Goal: Use online tool/utility: Utilize a website feature to perform a specific function

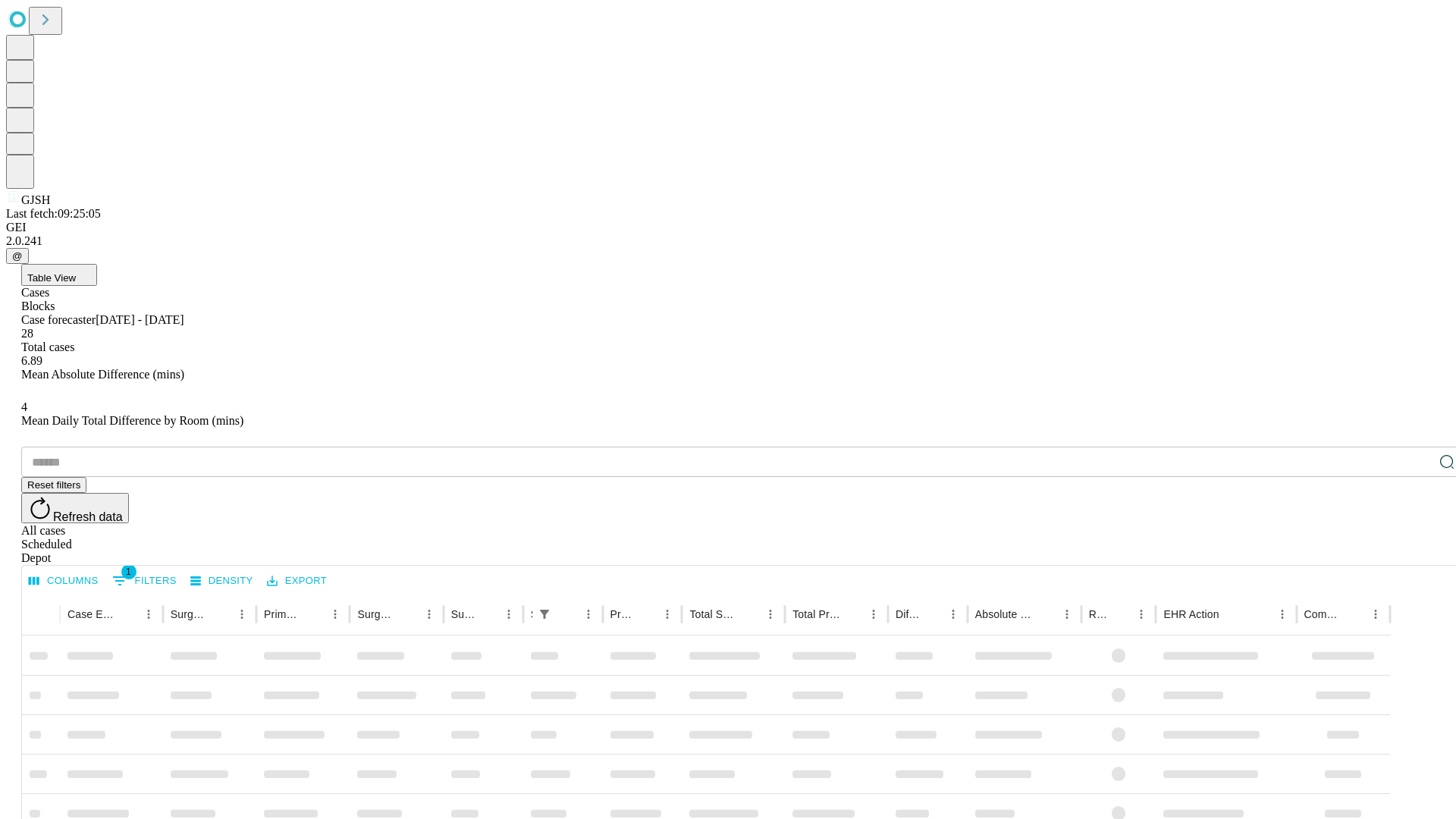
click at [76, 272] on span "Table View" at bounding box center [51, 278] width 48 height 11
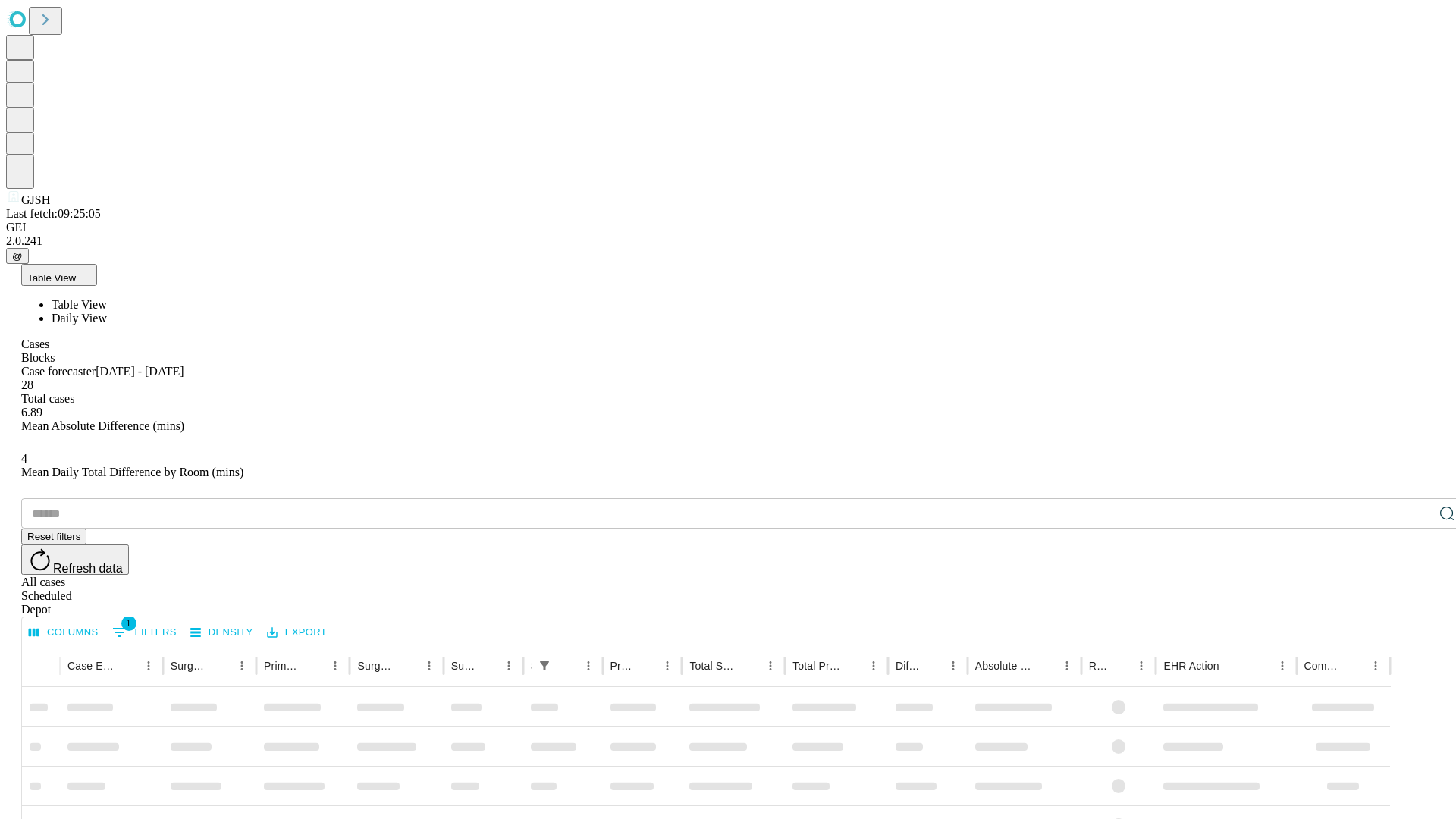
click at [107, 312] on span "Daily View" at bounding box center [79, 318] width 55 height 13
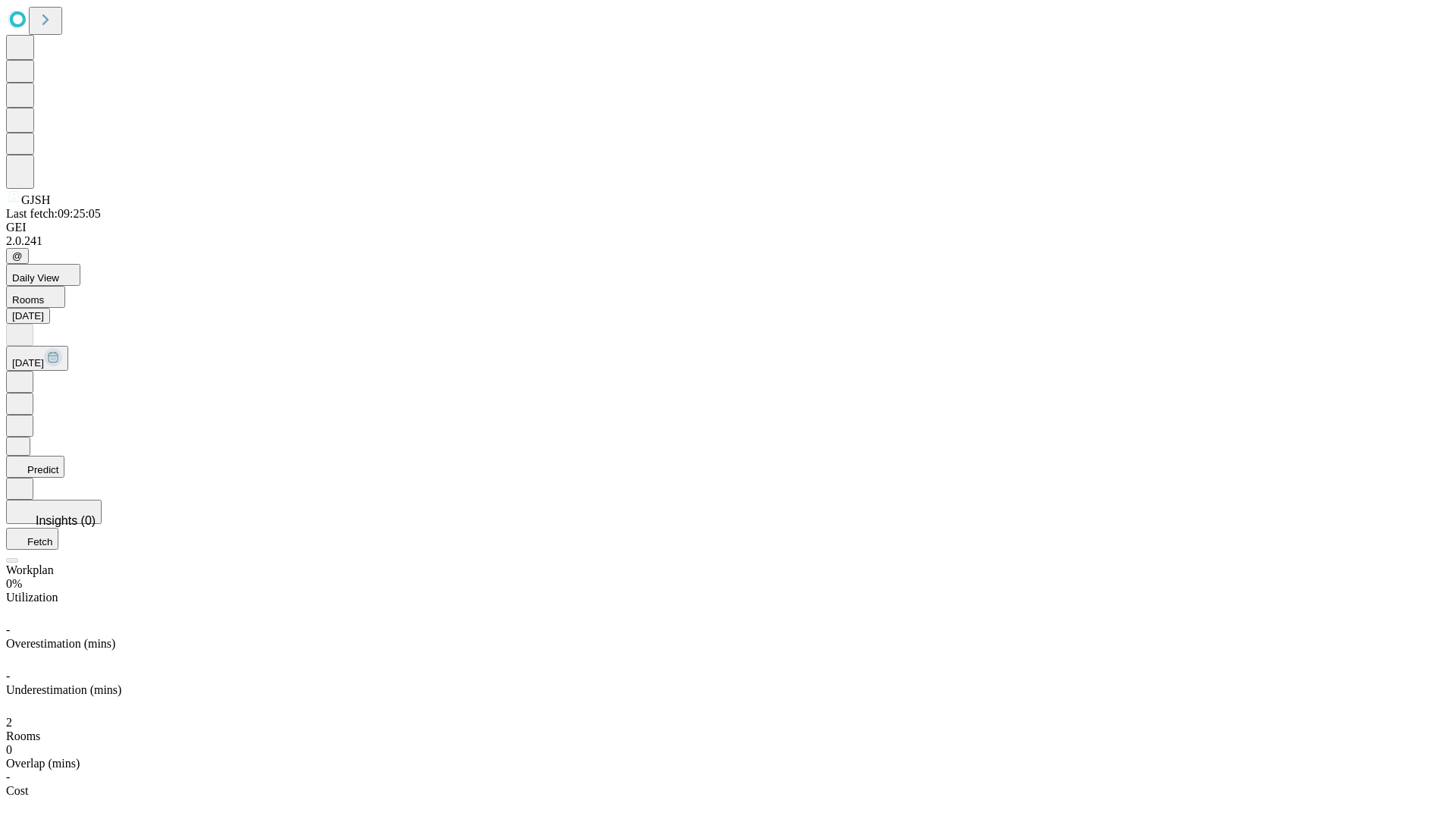
click at [64, 456] on button "Predict" at bounding box center [35, 467] width 58 height 22
